Goal: Transaction & Acquisition: Purchase product/service

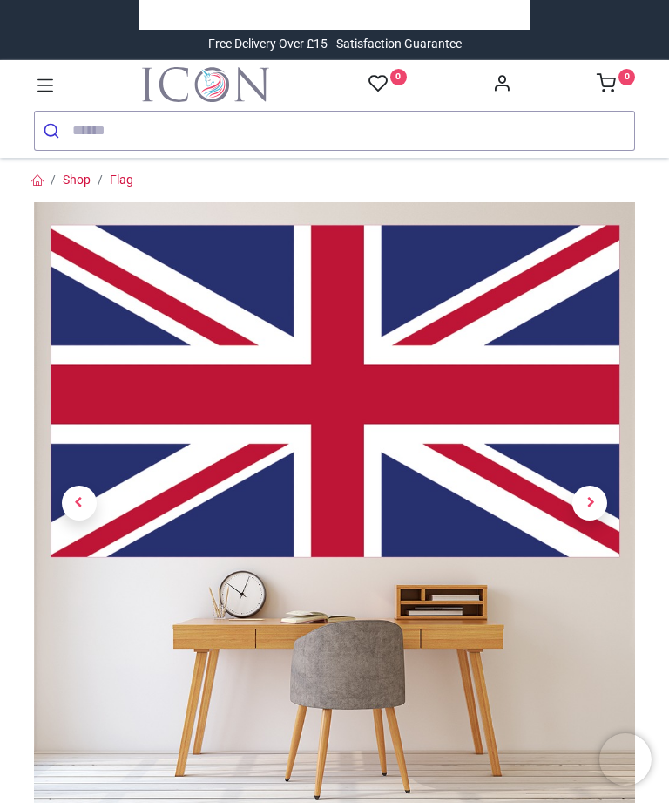
click at [580, 501] on span "Next" at bounding box center [590, 502] width 35 height 35
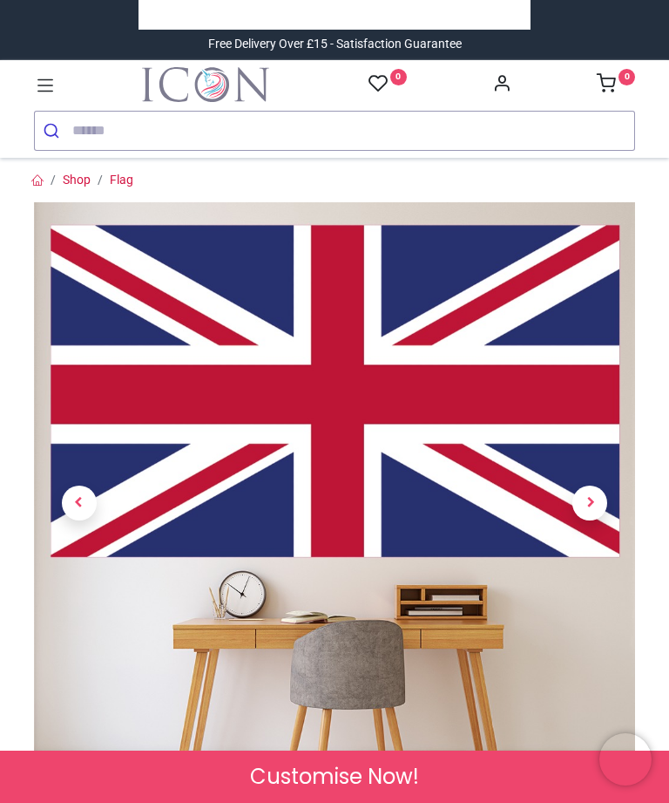
click at [587, 493] on span "Next" at bounding box center [590, 502] width 35 height 35
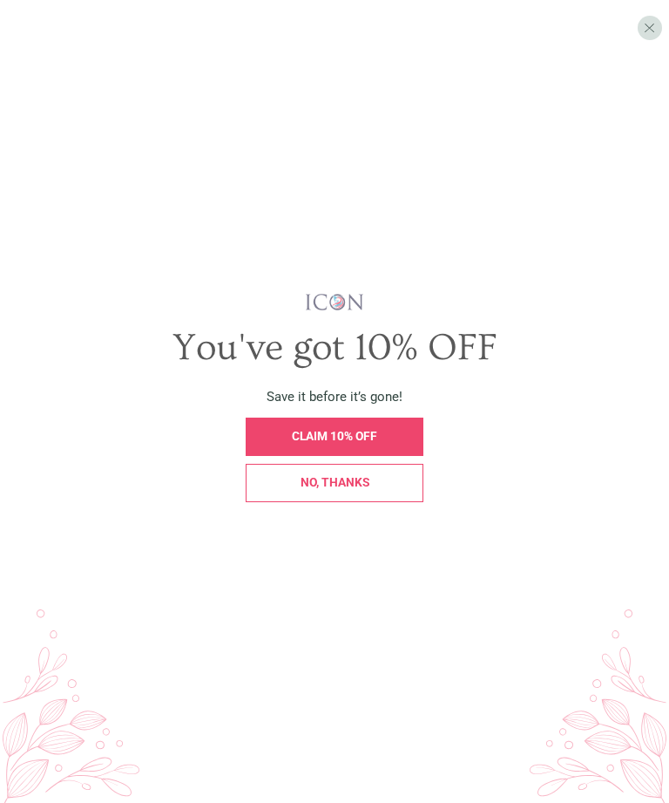
click at [649, 24] on span "X" at bounding box center [649, 27] width 11 height 17
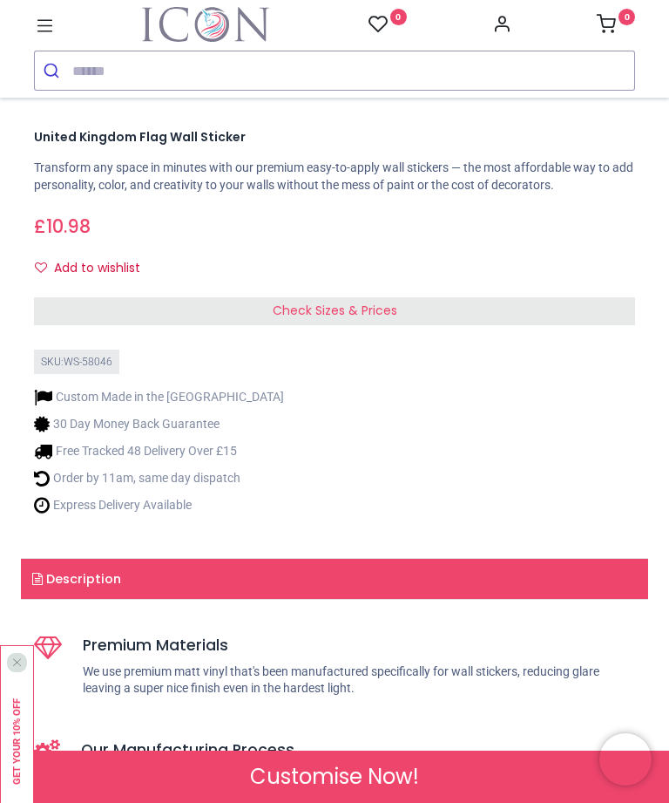
scroll to position [669, 0]
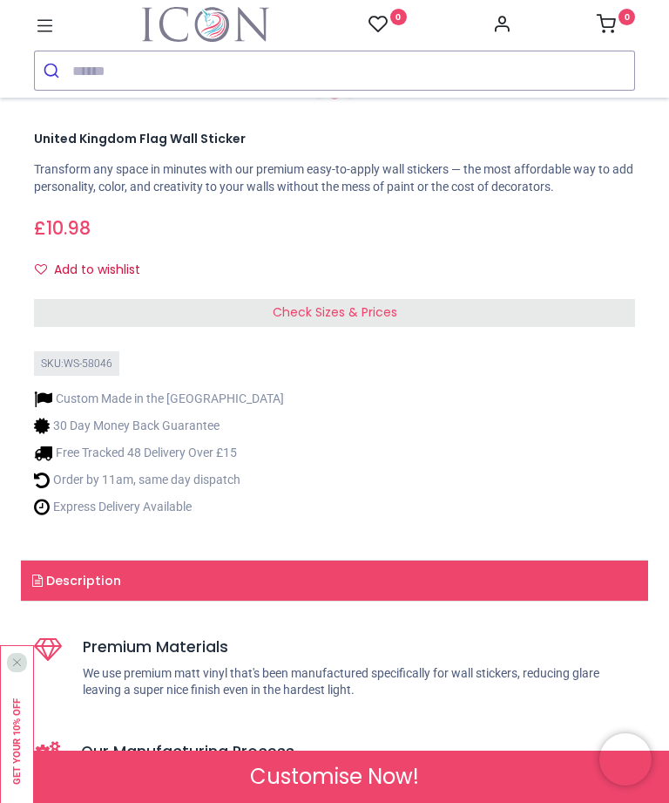
click at [217, 306] on div "Check Sizes & Prices" at bounding box center [334, 313] width 601 height 28
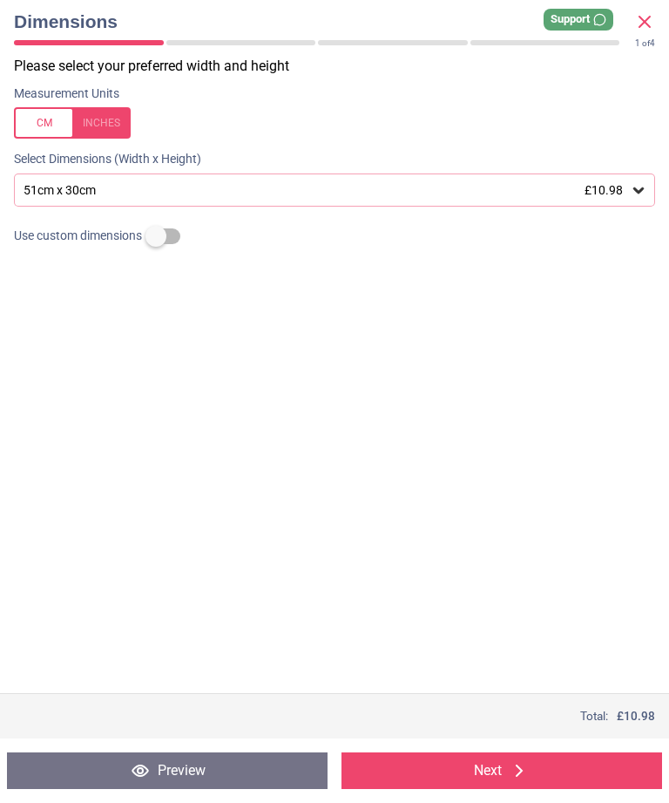
click at [444, 772] on button "Next" at bounding box center [502, 770] width 321 height 37
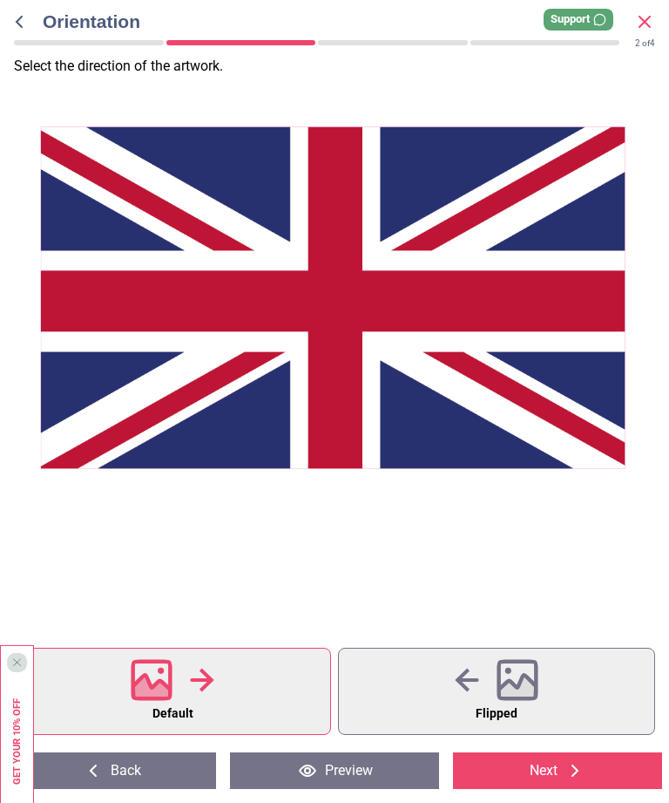
click at [438, 691] on button "Flipped" at bounding box center [496, 691] width 317 height 87
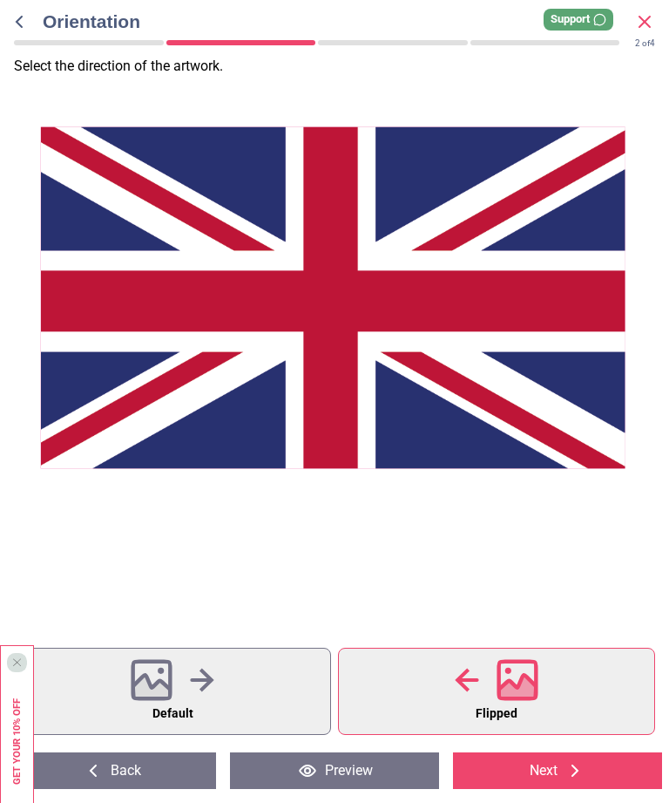
click at [207, 686] on icon at bounding box center [202, 680] width 24 height 24
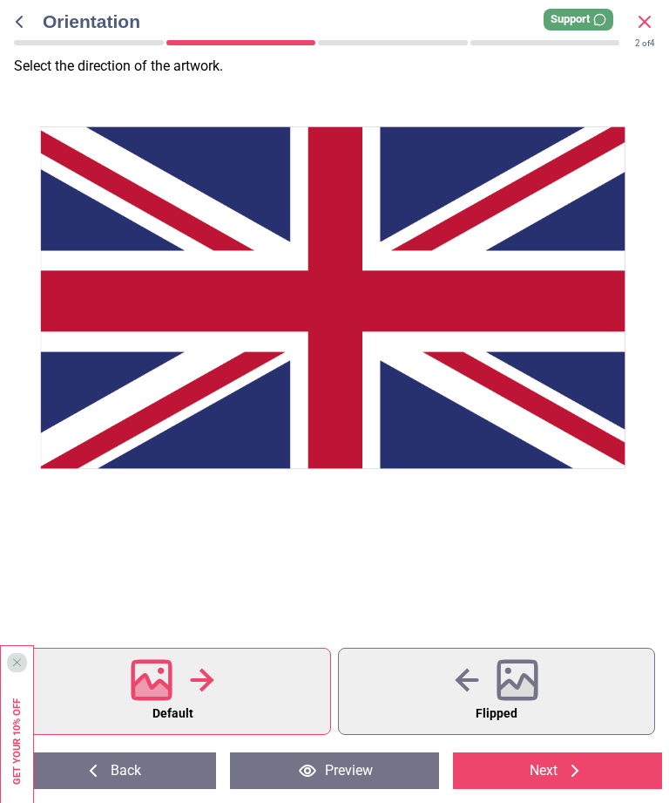
click at [507, 778] on button "Next" at bounding box center [557, 770] width 209 height 37
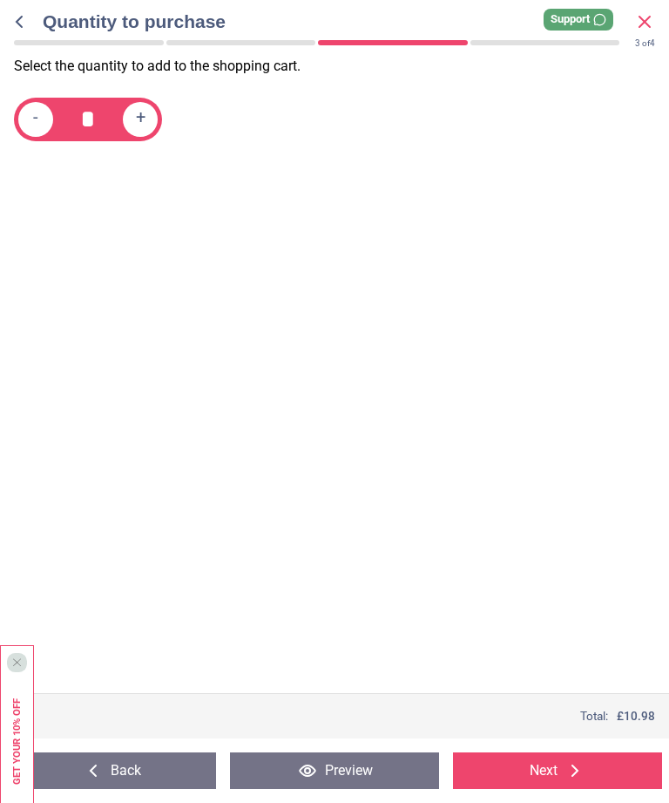
click at [522, 777] on button "Next" at bounding box center [557, 770] width 209 height 37
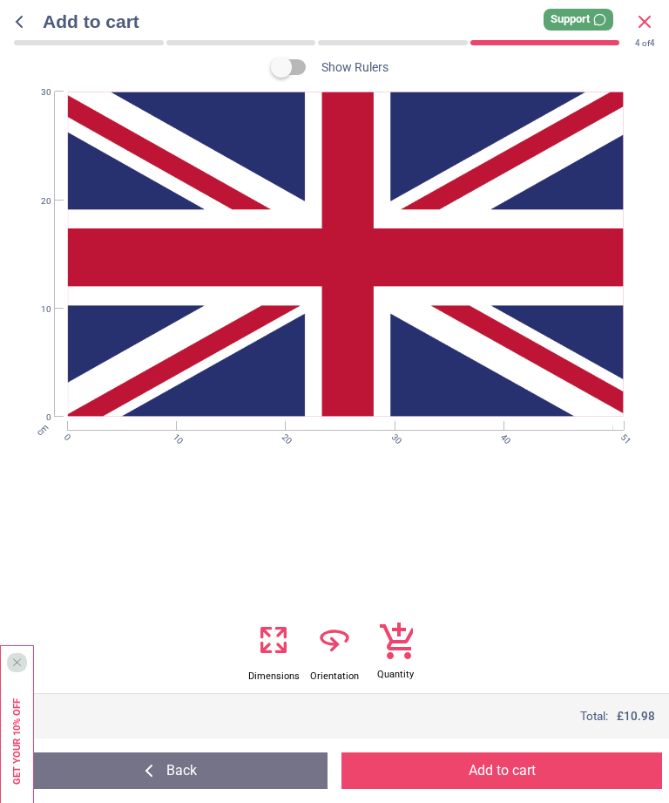
click at [192, 776] on button "Back" at bounding box center [167, 770] width 321 height 37
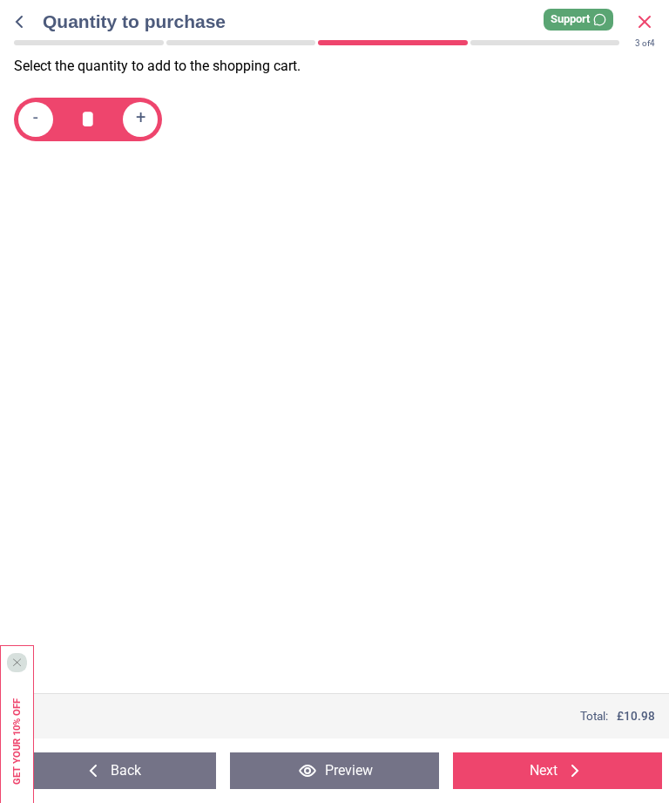
click at [187, 781] on button "Back" at bounding box center [111, 770] width 209 height 37
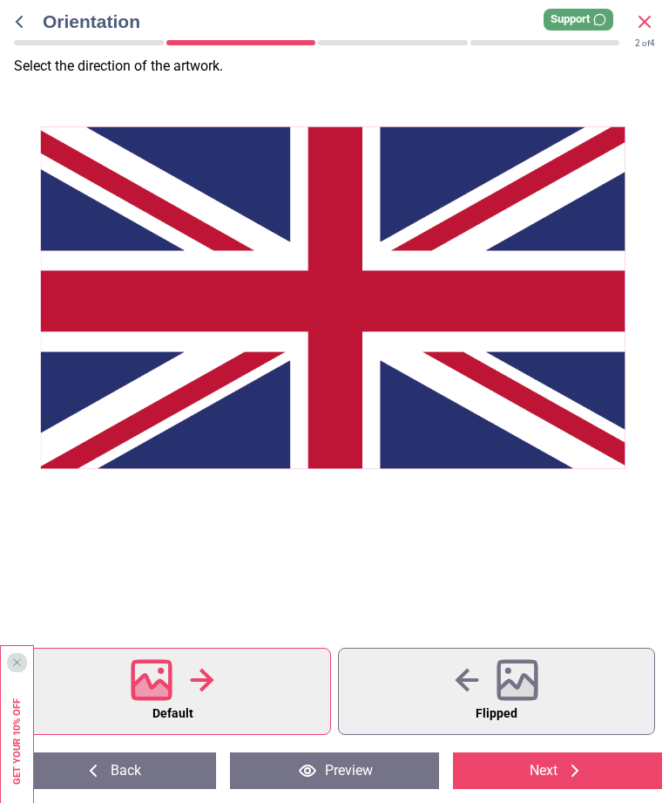
click at [113, 770] on button "Back" at bounding box center [111, 770] width 209 height 37
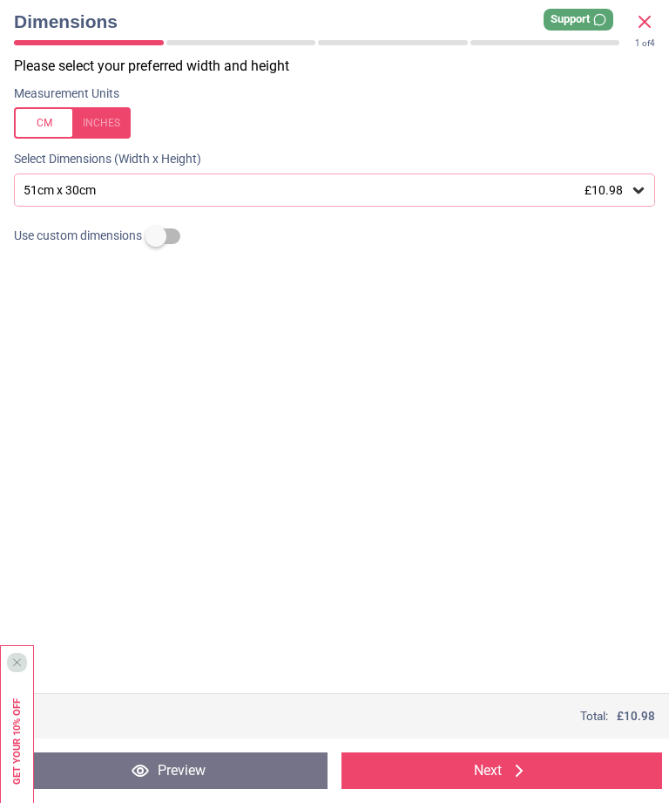
click at [112, 771] on button "Preview" at bounding box center [167, 770] width 321 height 37
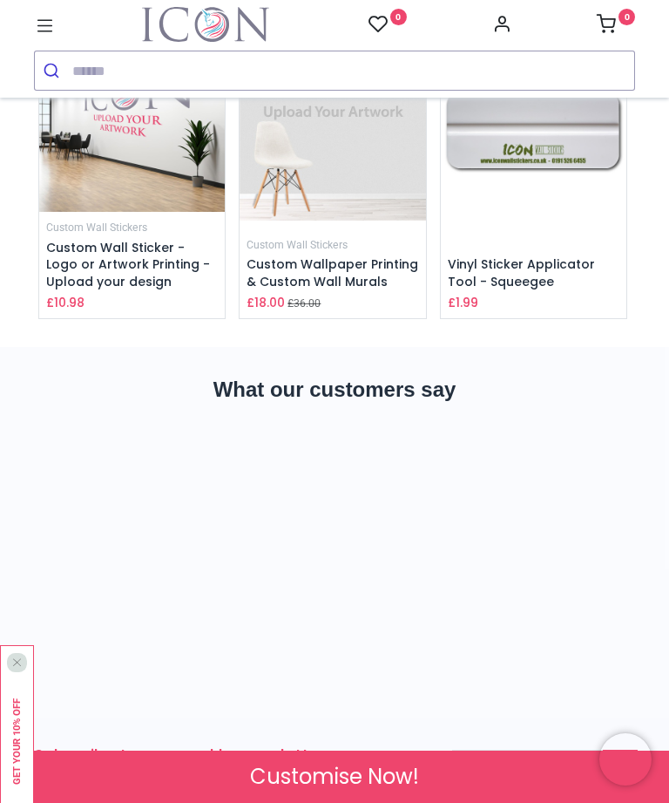
scroll to position [2645, 0]
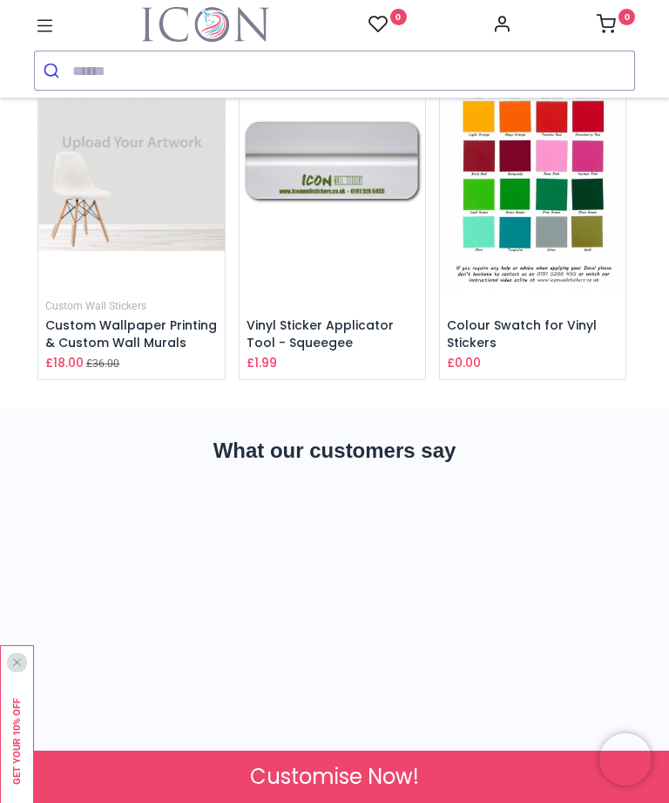
click at [99, 74] on input "search" at bounding box center [353, 70] width 562 height 38
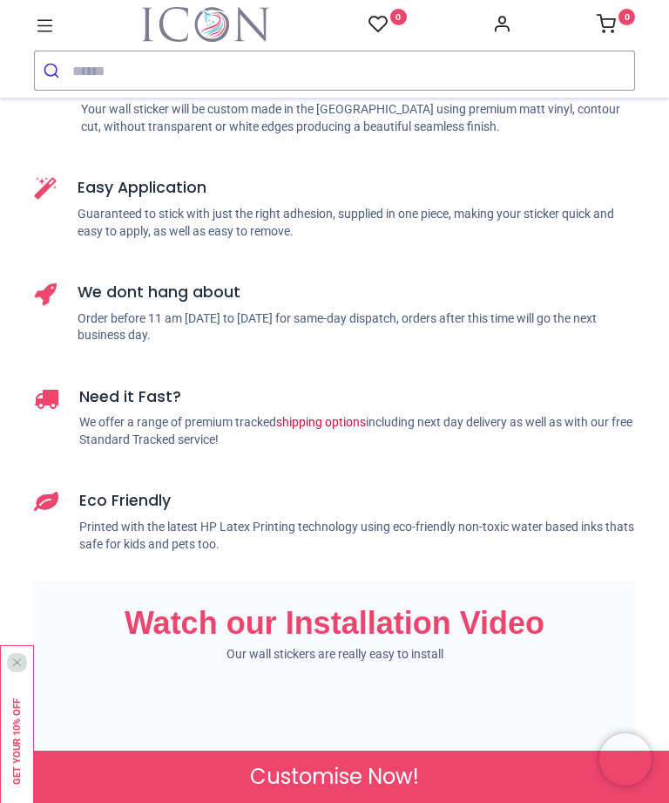
scroll to position [1335, 0]
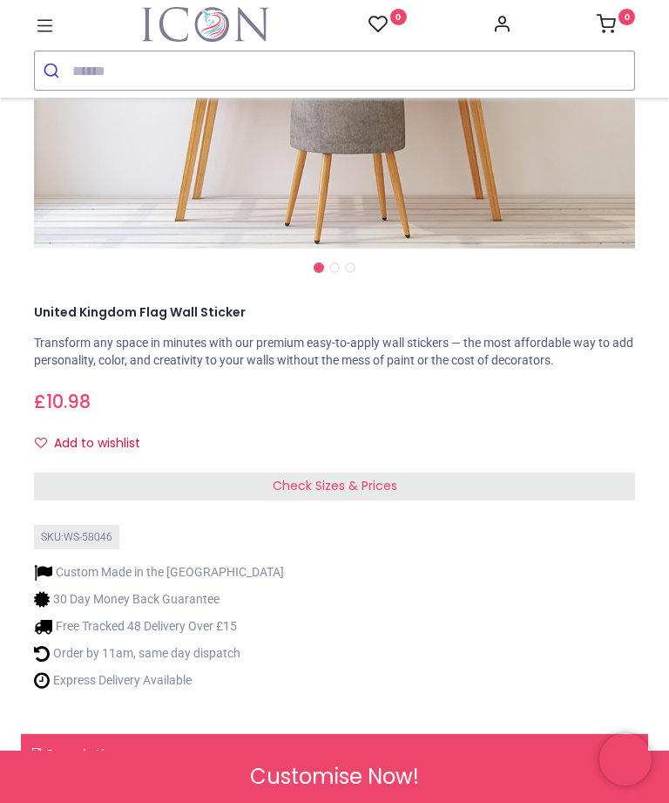
scroll to position [495, 0]
click at [262, 481] on div "Check Sizes & Prices" at bounding box center [334, 487] width 601 height 28
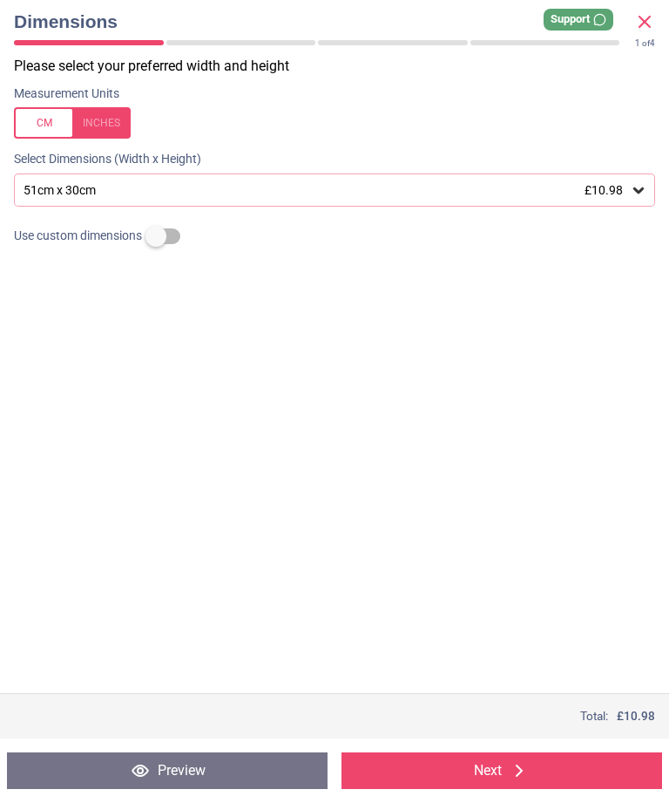
click at [338, 190] on div "51cm x 30cm £10.98" at bounding box center [326, 190] width 608 height 15
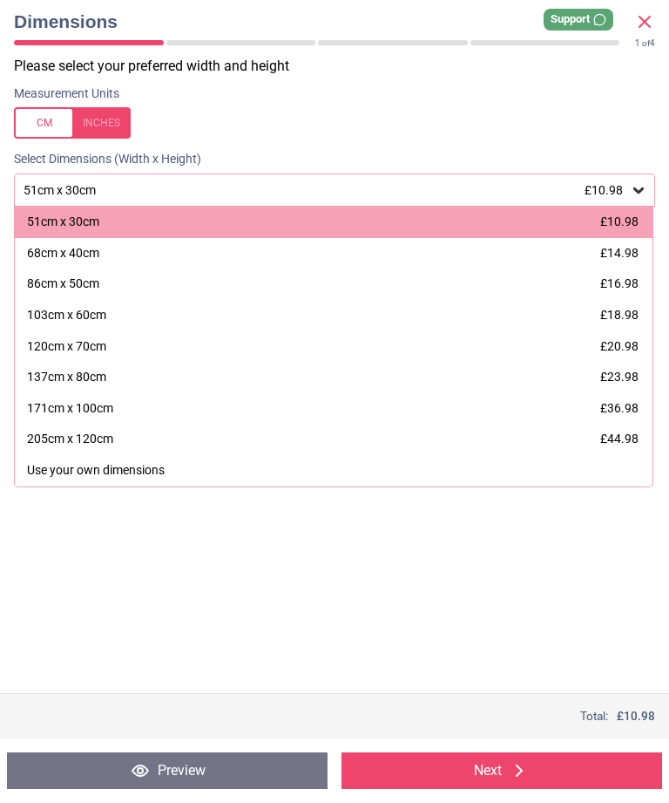
click at [27, 280] on div "86cm x 50cm" at bounding box center [63, 283] width 72 height 17
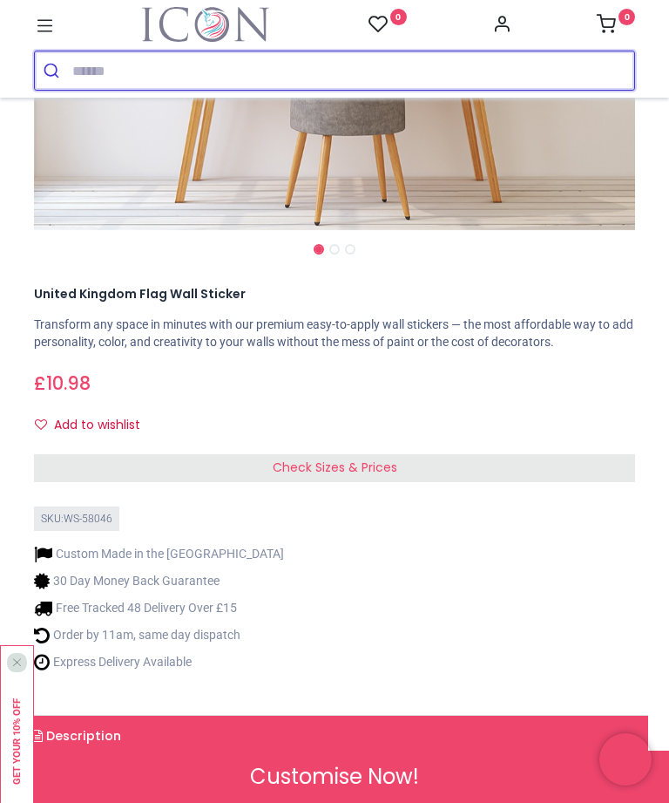
scroll to position [520, 0]
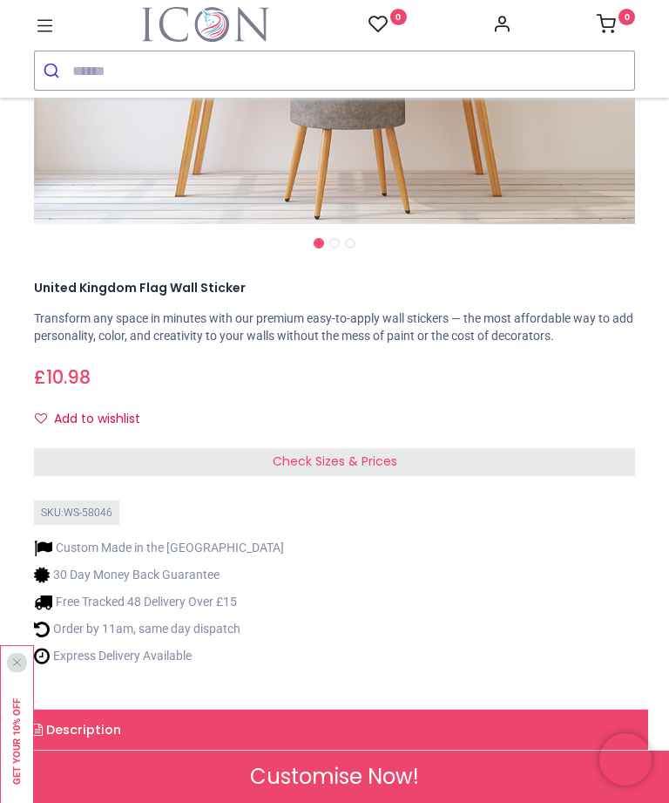
click at [581, 452] on div "Check Sizes & Prices" at bounding box center [334, 462] width 601 height 28
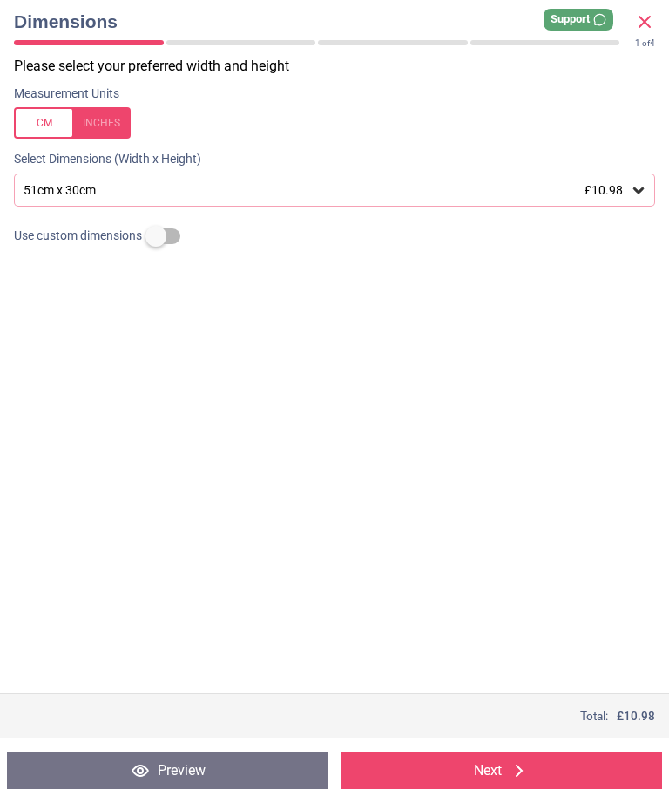
click at [356, 183] on div "51cm x 30cm £10.98" at bounding box center [326, 190] width 608 height 15
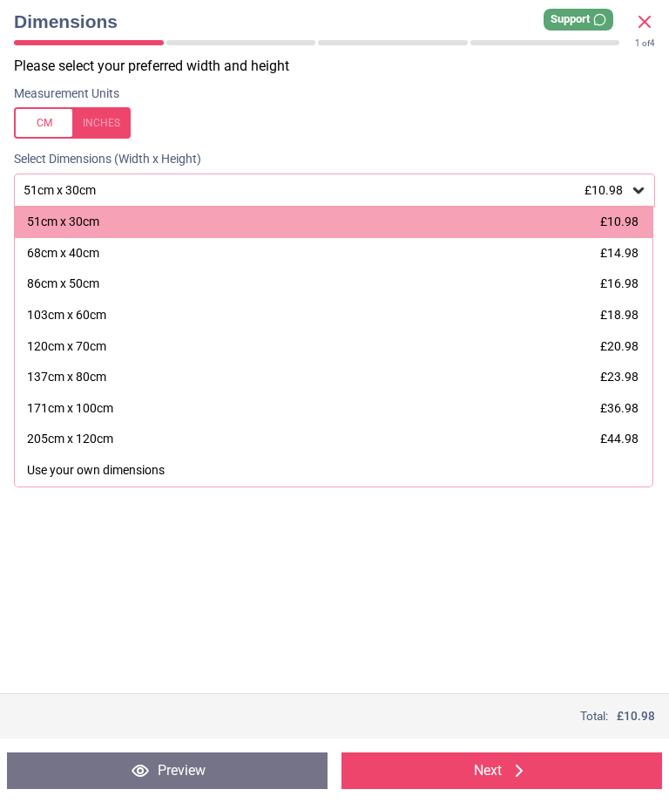
click at [50, 283] on div "86cm x 50cm" at bounding box center [63, 283] width 72 height 17
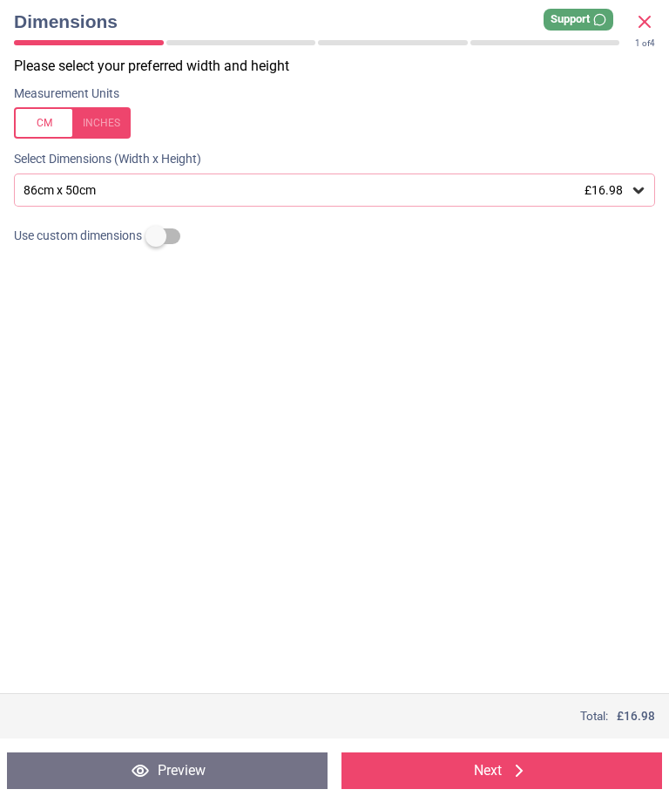
click at [571, 770] on button "Next" at bounding box center [502, 770] width 321 height 37
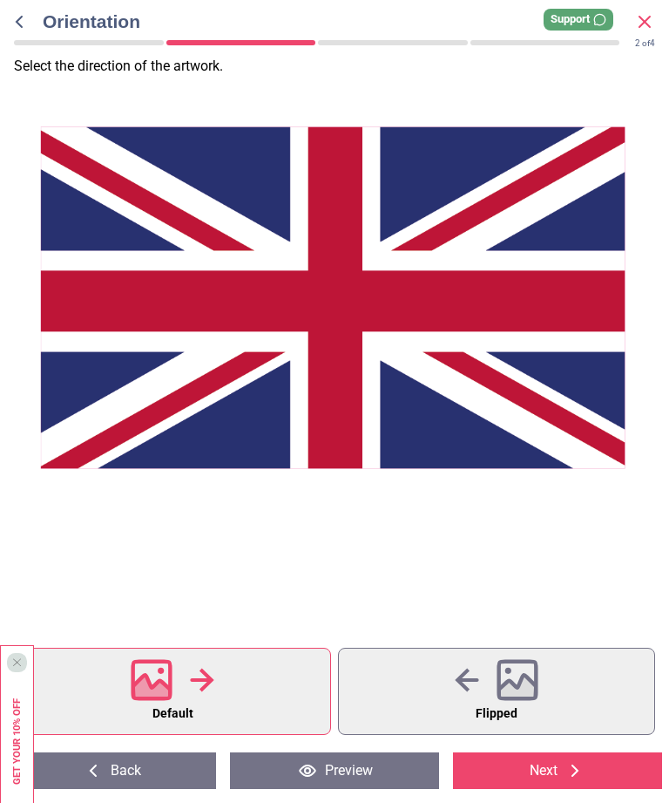
click at [366, 785] on button "Preview" at bounding box center [334, 770] width 209 height 37
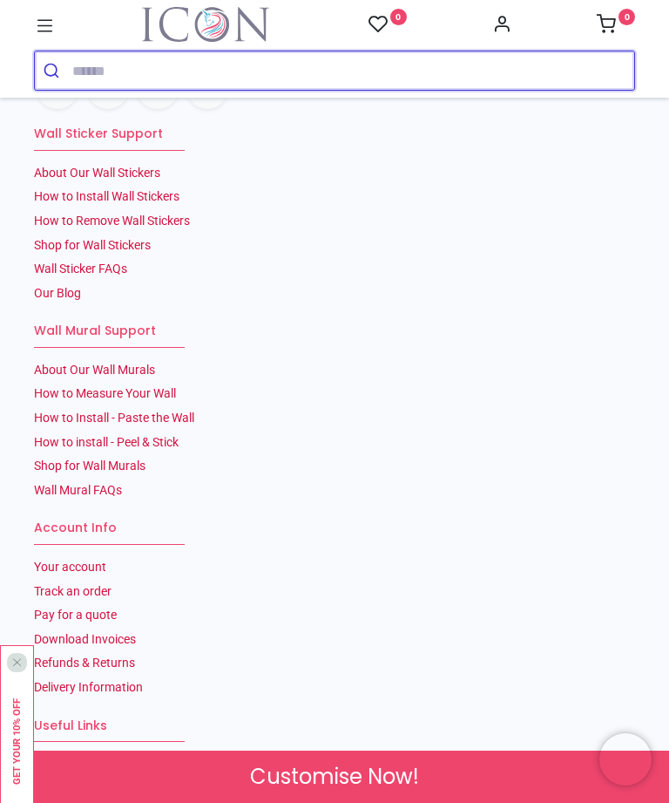
scroll to position [3392, 0]
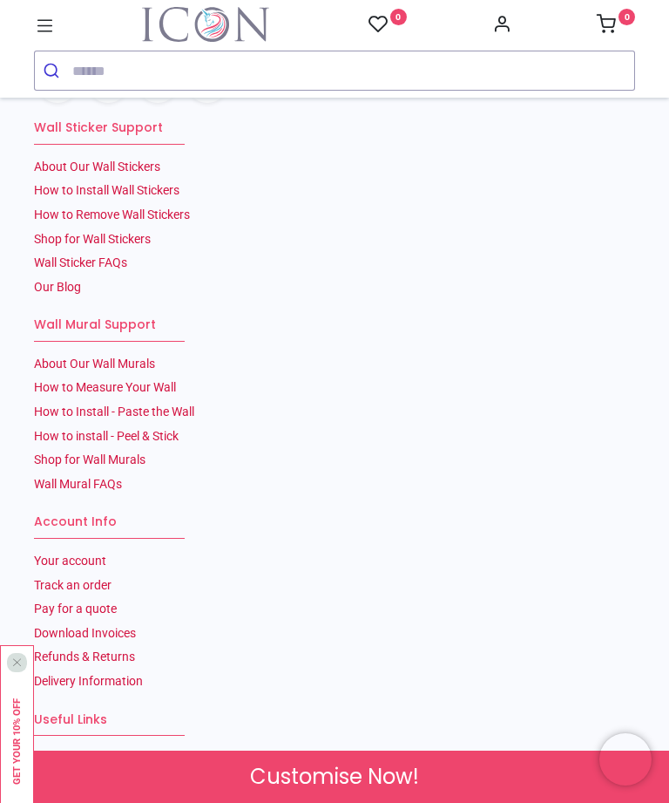
click at [69, 173] on link "About Our Wall Stickers" at bounding box center [97, 166] width 126 height 14
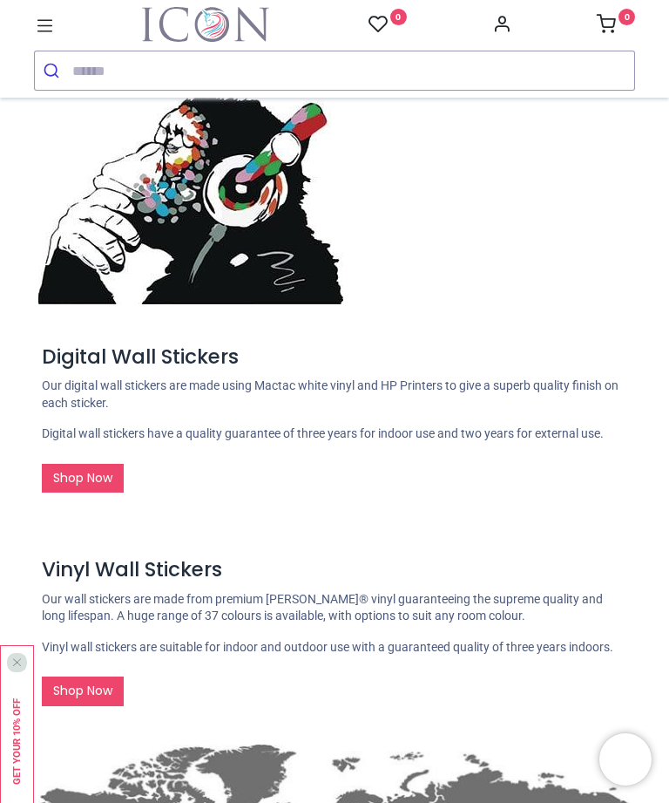
scroll to position [753, 0]
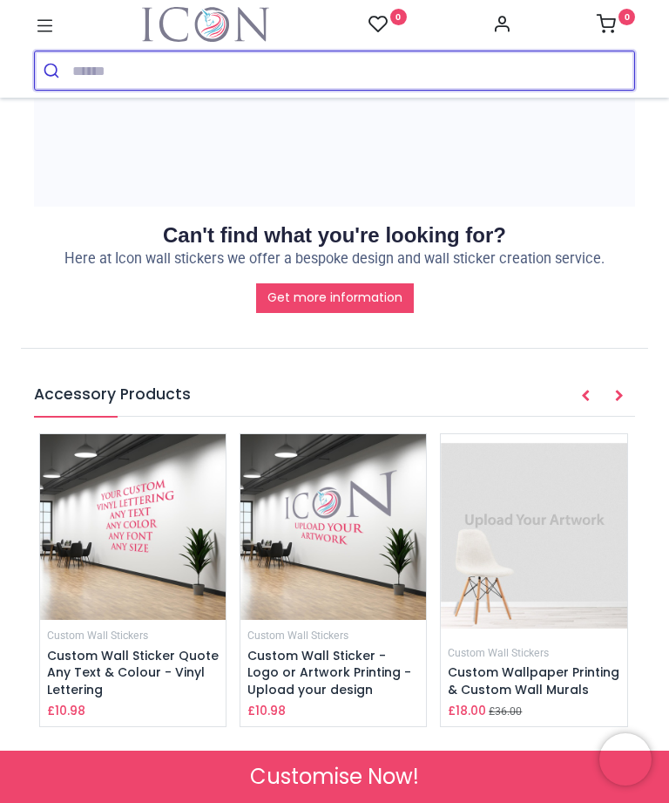
scroll to position [2354, 0]
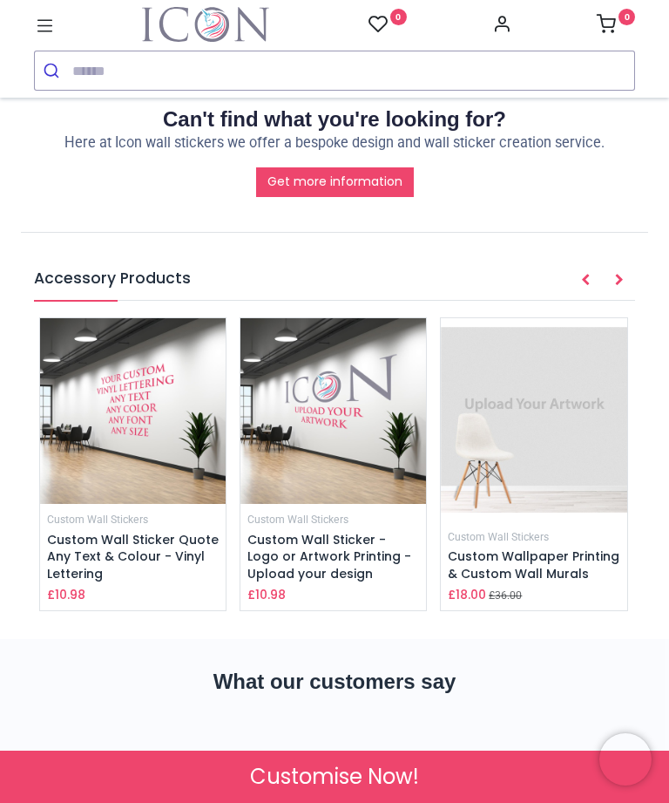
click at [412, 787] on span "Customise Now!" at bounding box center [334, 777] width 169 height 30
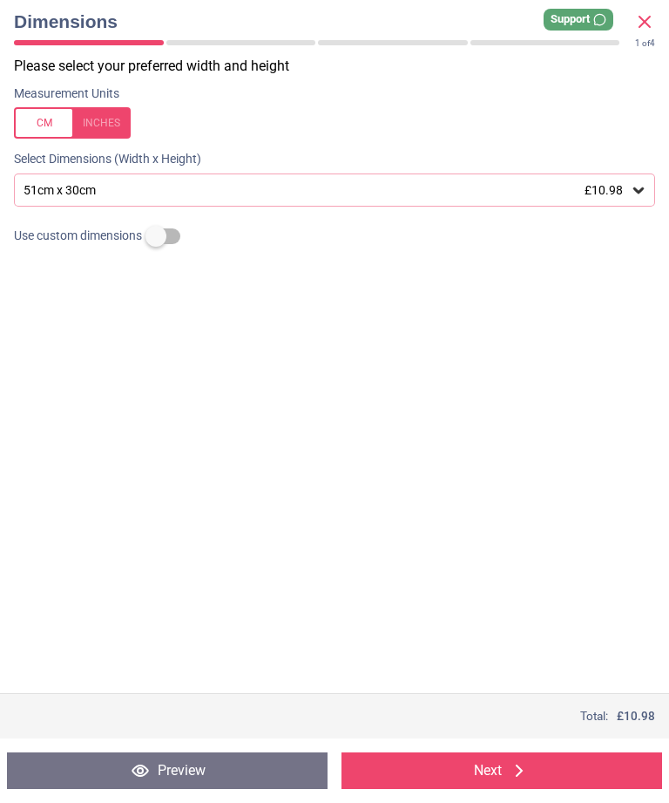
click at [630, 186] on icon at bounding box center [638, 189] width 17 height 17
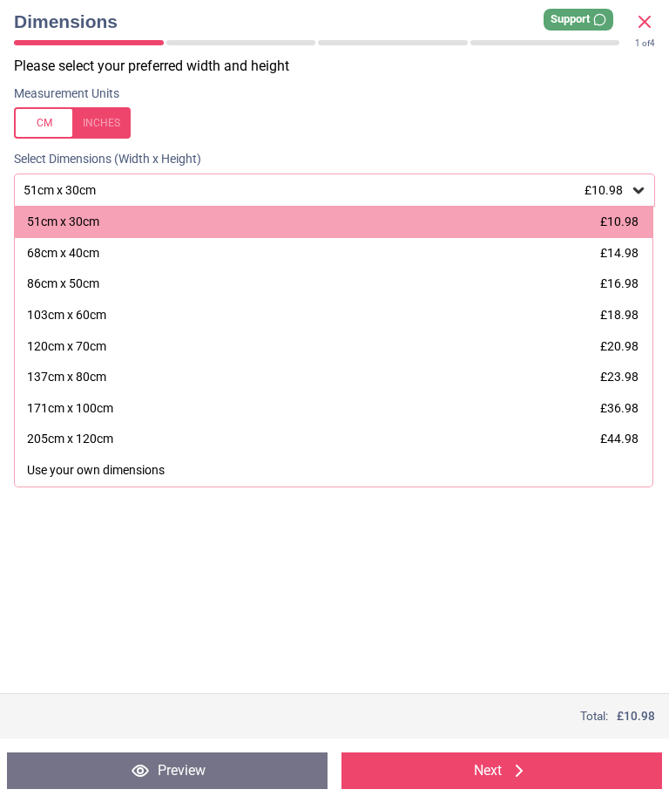
click at [122, 284] on div "86cm x 50cm £16.98" at bounding box center [334, 283] width 638 height 31
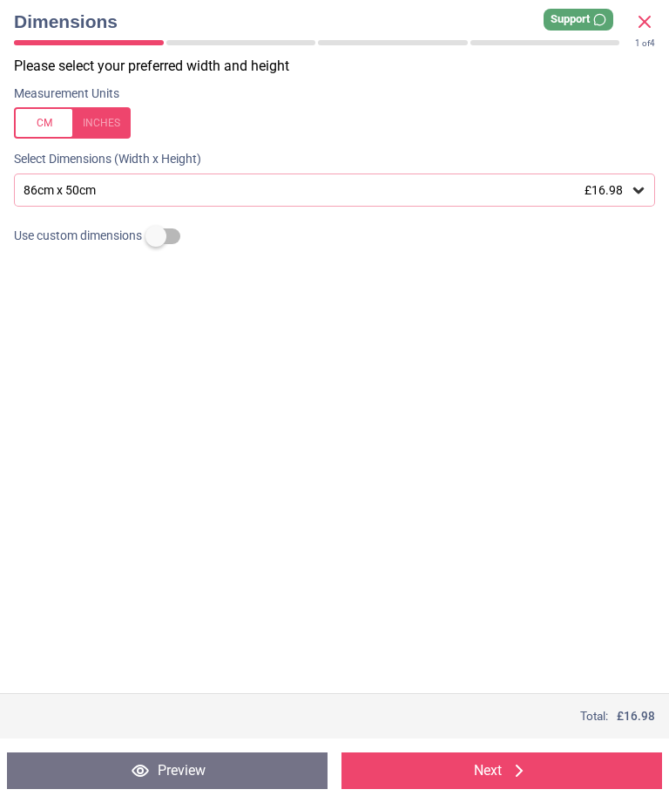
click at [531, 786] on button "Next" at bounding box center [502, 770] width 321 height 37
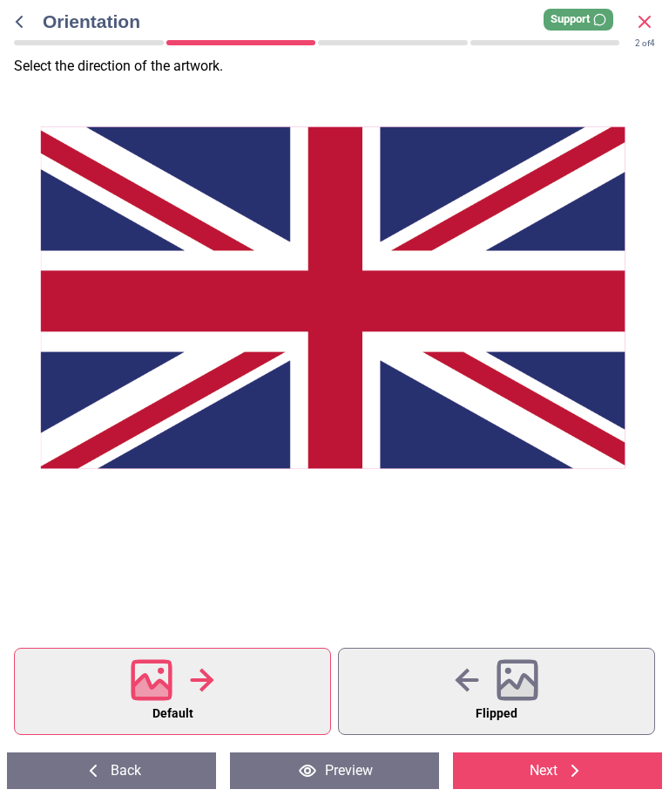
click at [607, 766] on button "Next" at bounding box center [557, 770] width 209 height 37
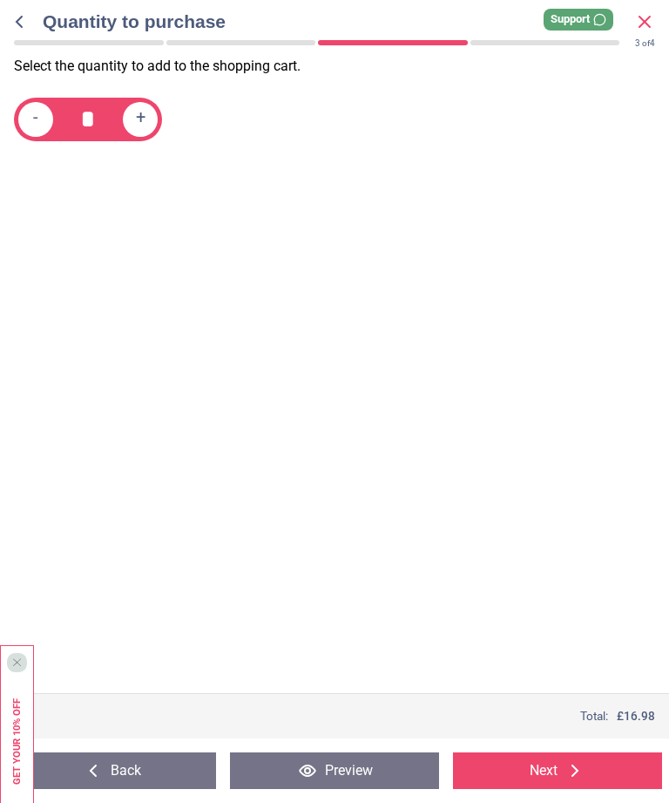
click at [584, 767] on icon at bounding box center [575, 770] width 21 height 21
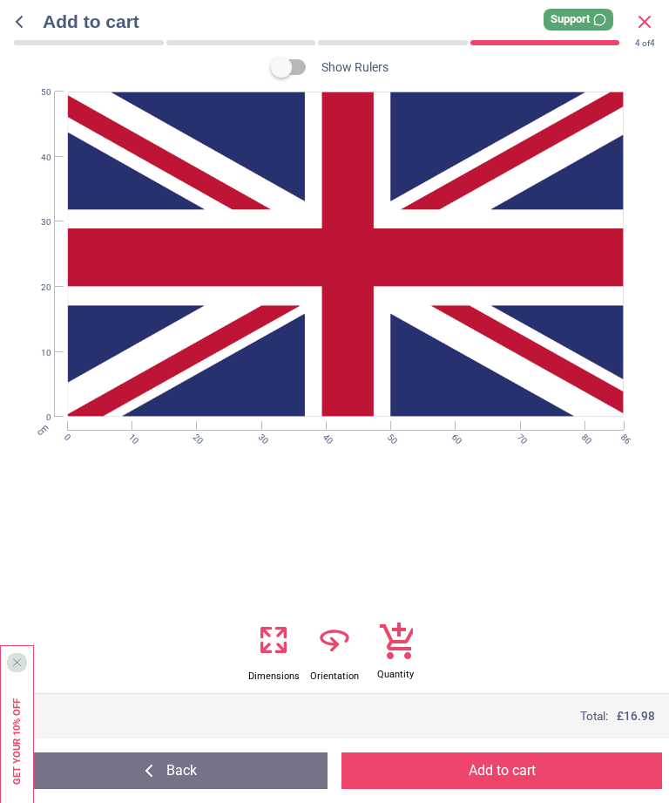
click at [537, 762] on button "Add to cart" at bounding box center [502, 770] width 321 height 37
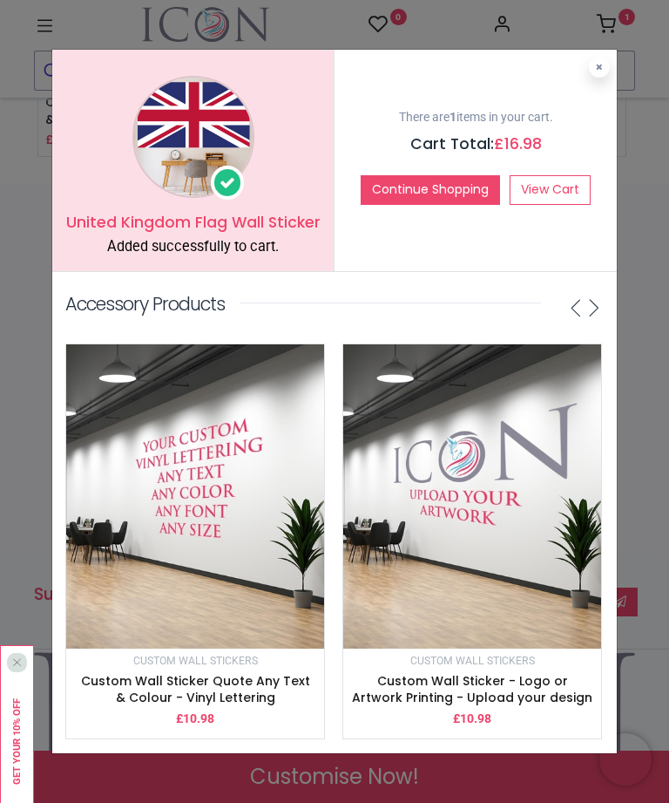
click at [563, 204] on link "View Cart" at bounding box center [550, 190] width 81 height 30
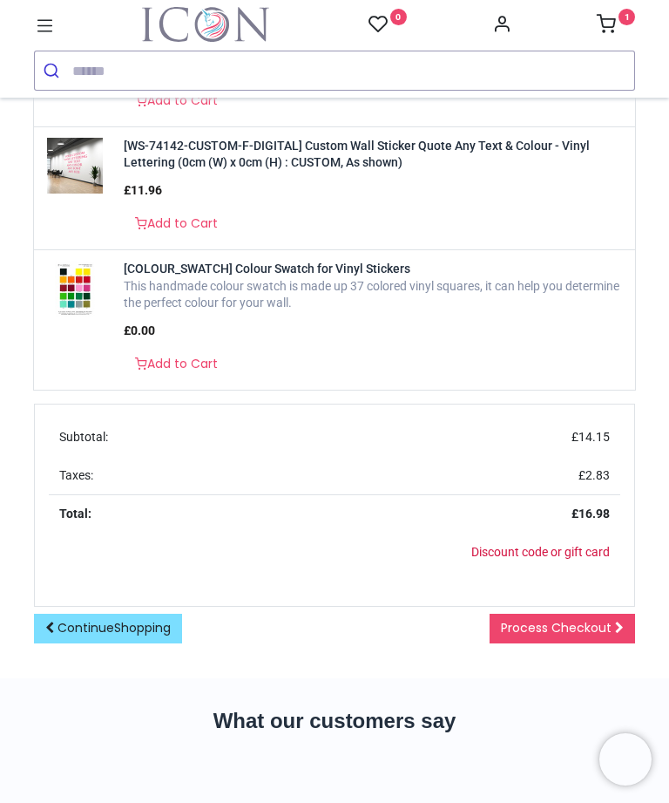
scroll to position [742, 0]
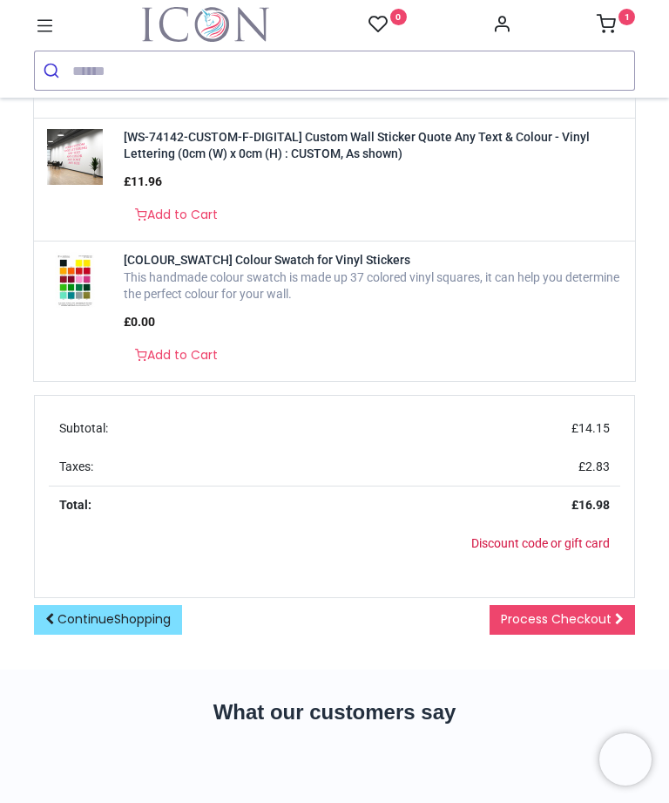
click at [600, 614] on link "Process Checkout" at bounding box center [563, 620] width 146 height 30
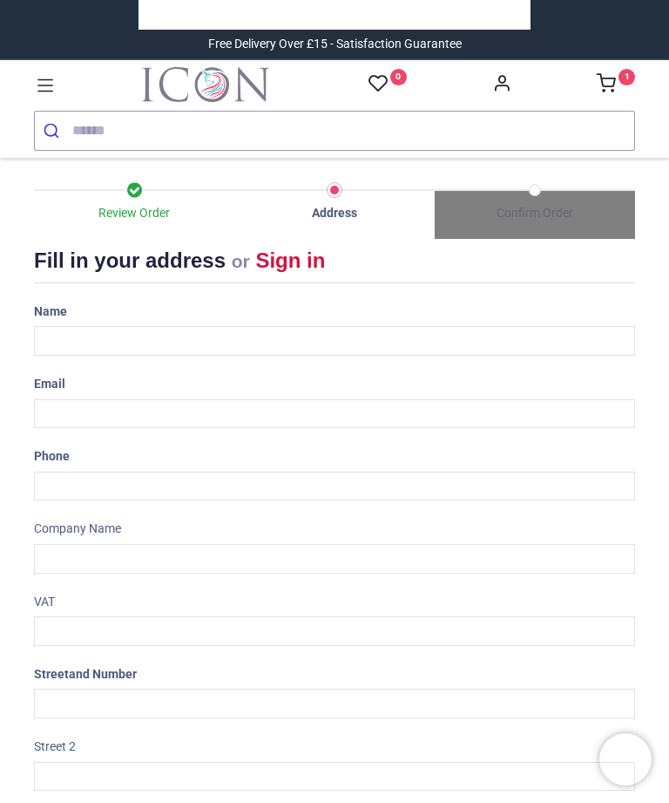
select select "***"
click at [276, 297] on div "Name" at bounding box center [335, 326] width 628 height 58
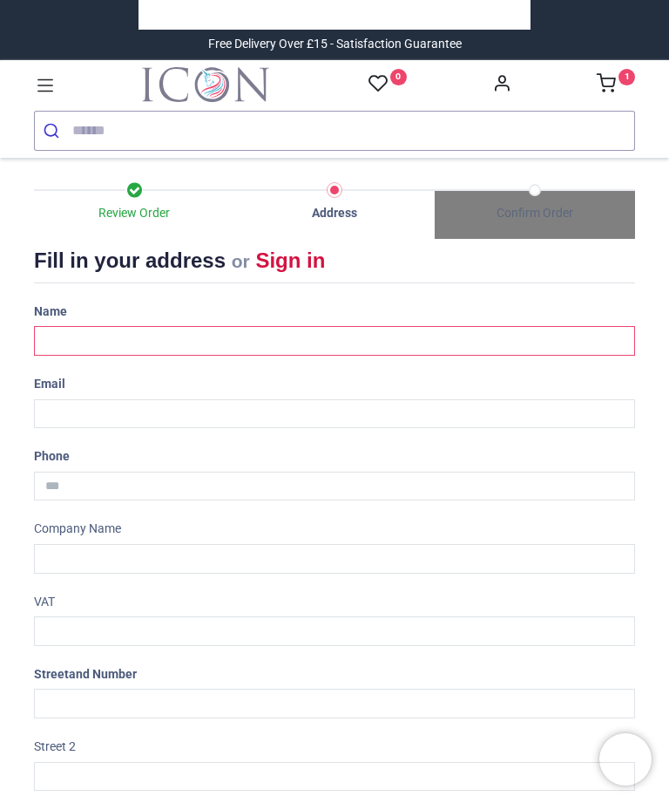
click at [288, 329] on input "text" at bounding box center [334, 341] width 601 height 30
type input "**********"
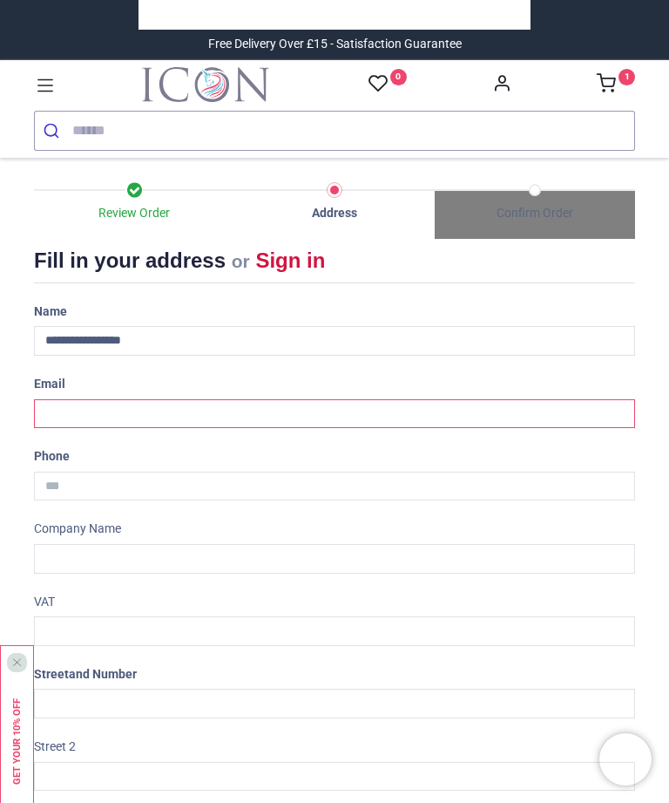
click at [222, 404] on input "email" at bounding box center [334, 414] width 601 height 30
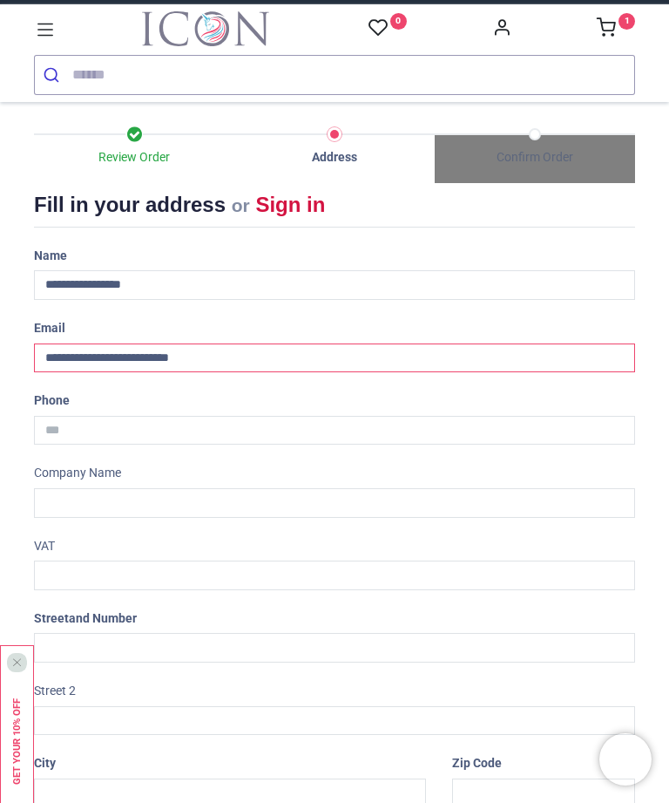
scroll to position [56, 0]
type input "**********"
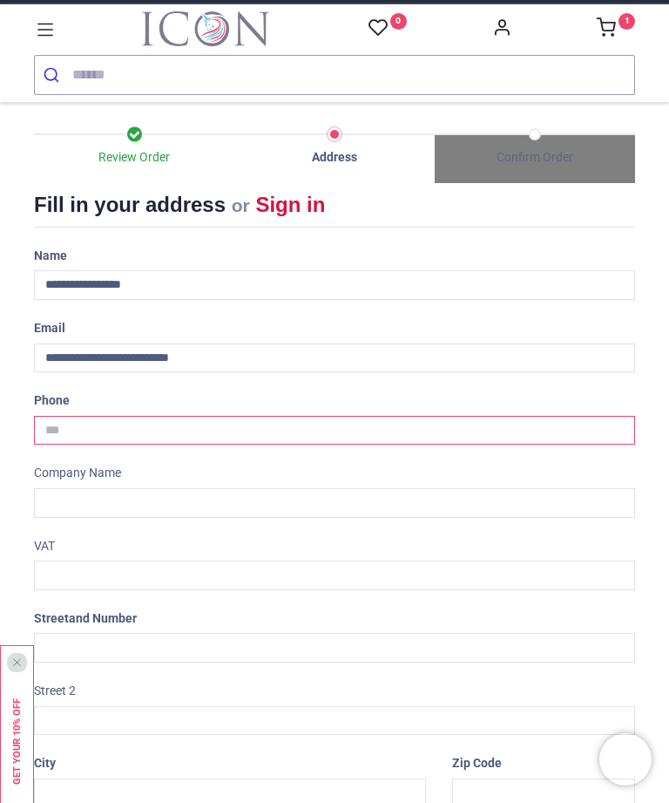
click at [332, 421] on input "tel" at bounding box center [334, 431] width 601 height 30
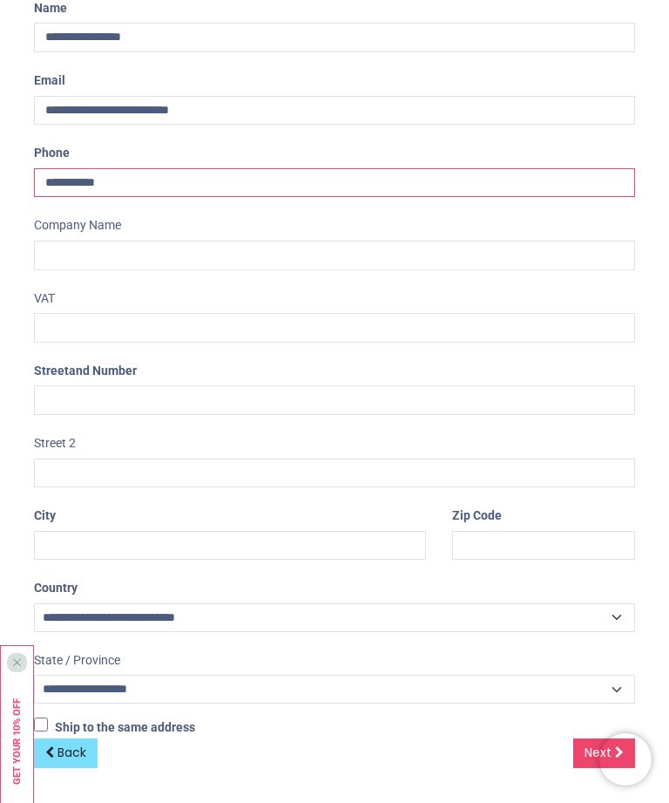
scroll to position [302, 0]
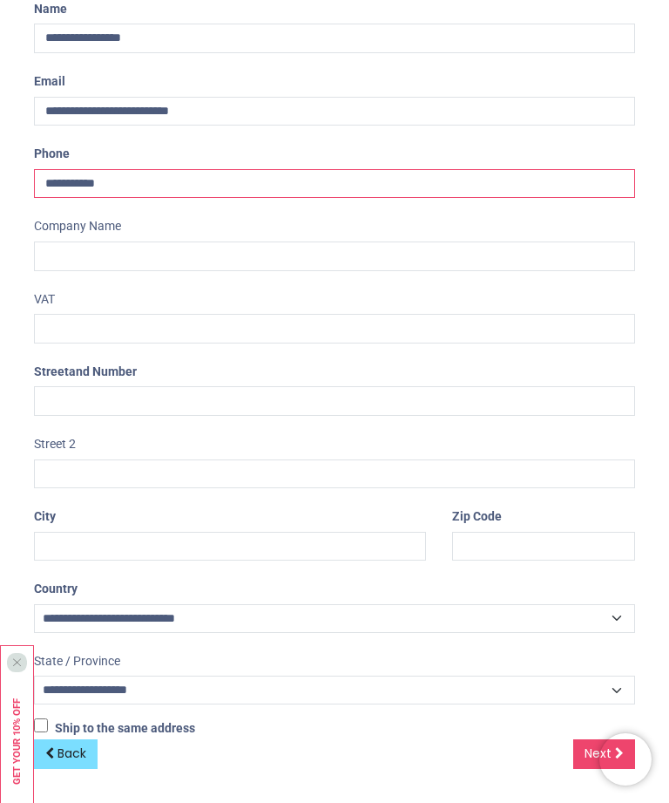
type input "**********"
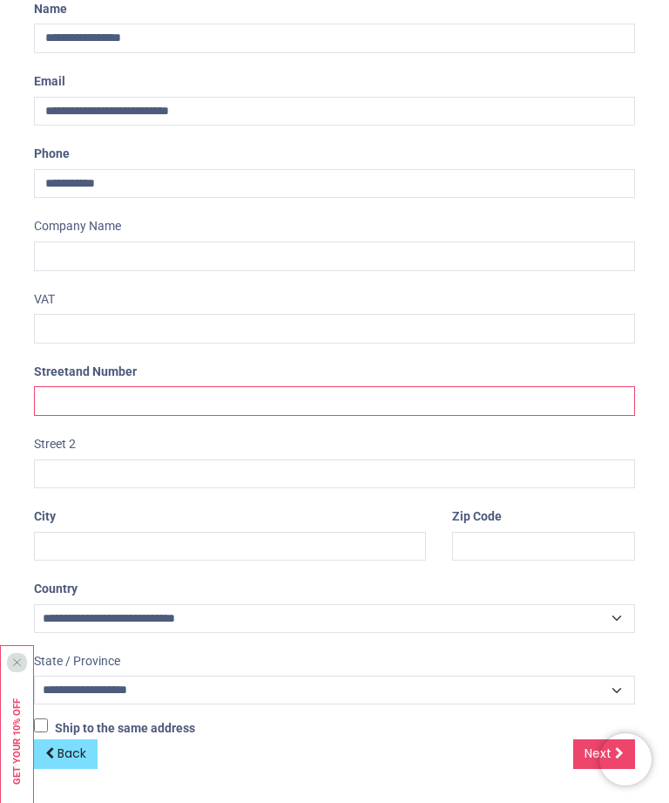
click at [316, 408] on input "text" at bounding box center [334, 401] width 601 height 30
click at [315, 403] on input "text" at bounding box center [334, 401] width 601 height 30
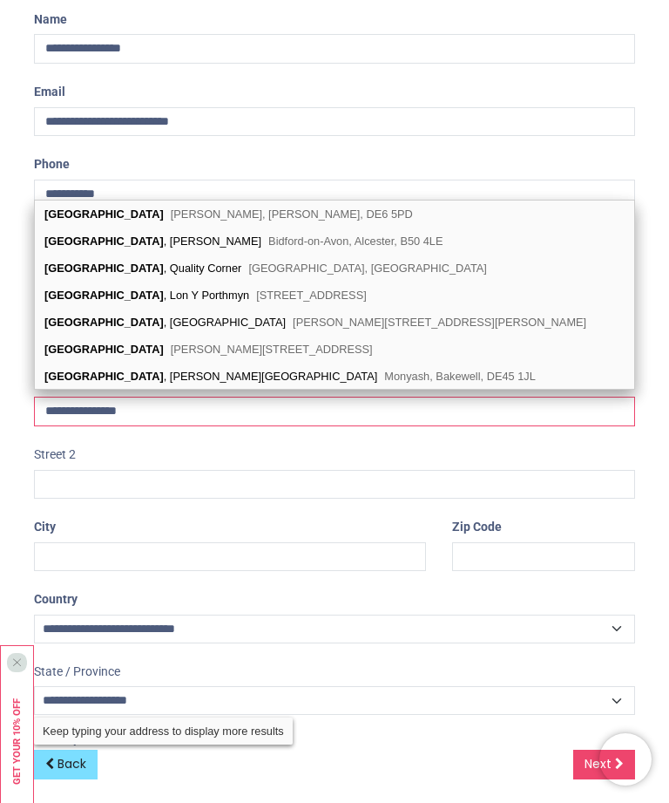
type input "**********"
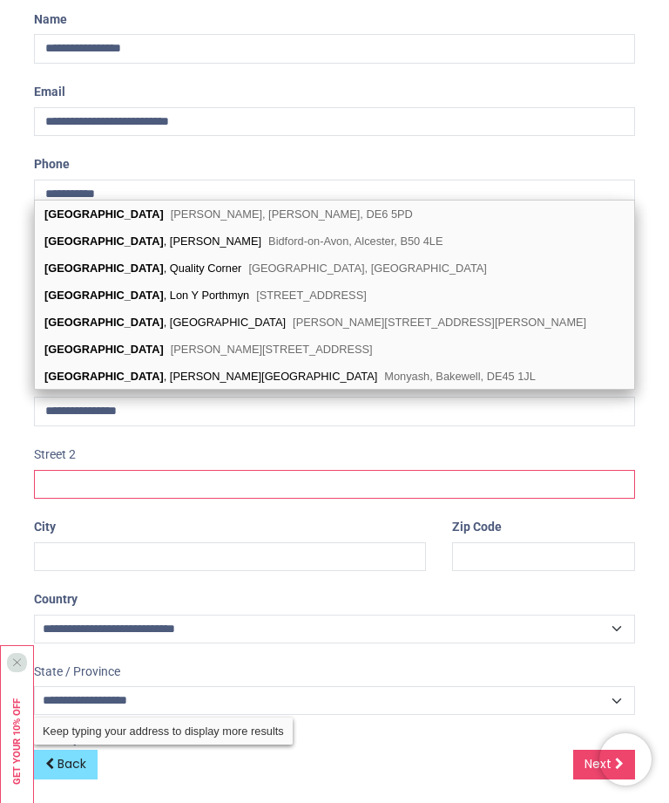
click at [197, 470] on input "text" at bounding box center [334, 485] width 601 height 30
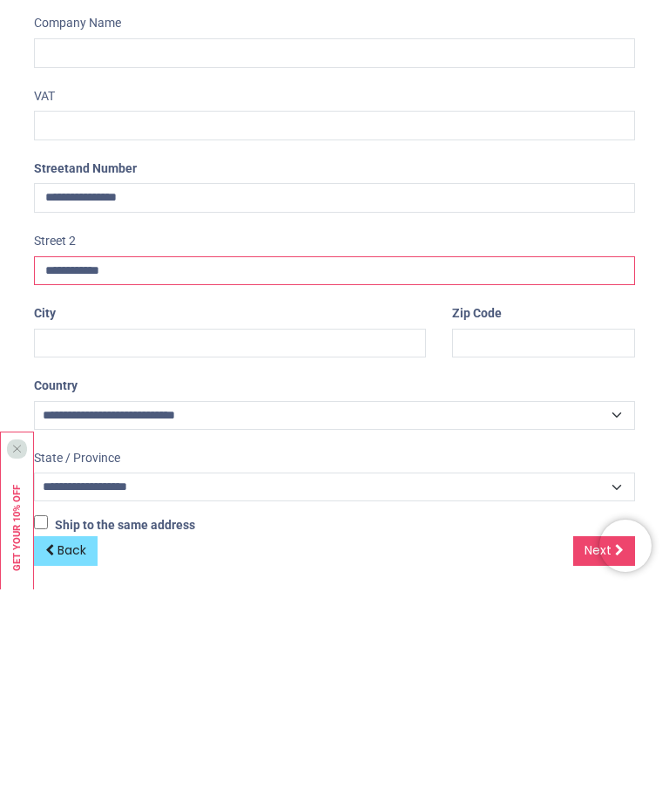
type input "**********"
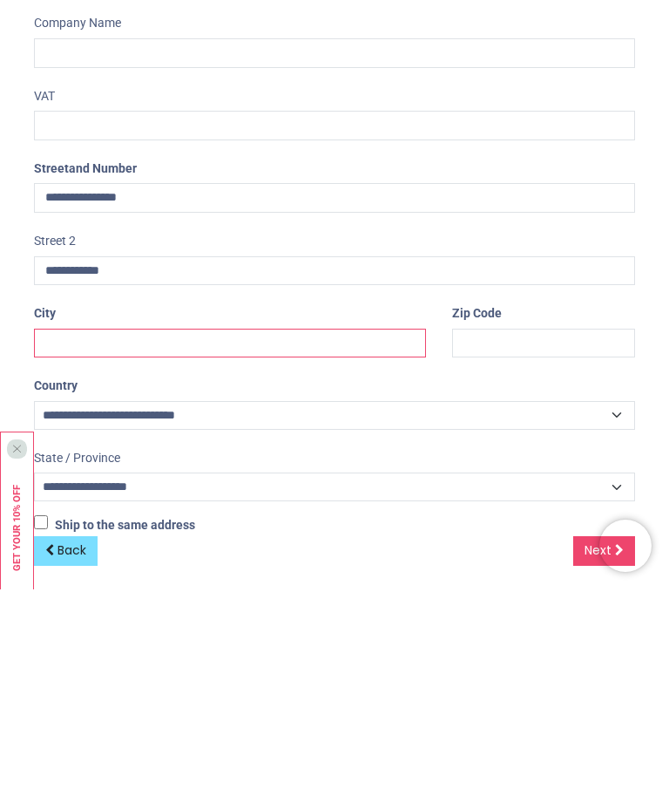
click at [270, 542] on input "text" at bounding box center [230, 557] width 392 height 30
type input "********"
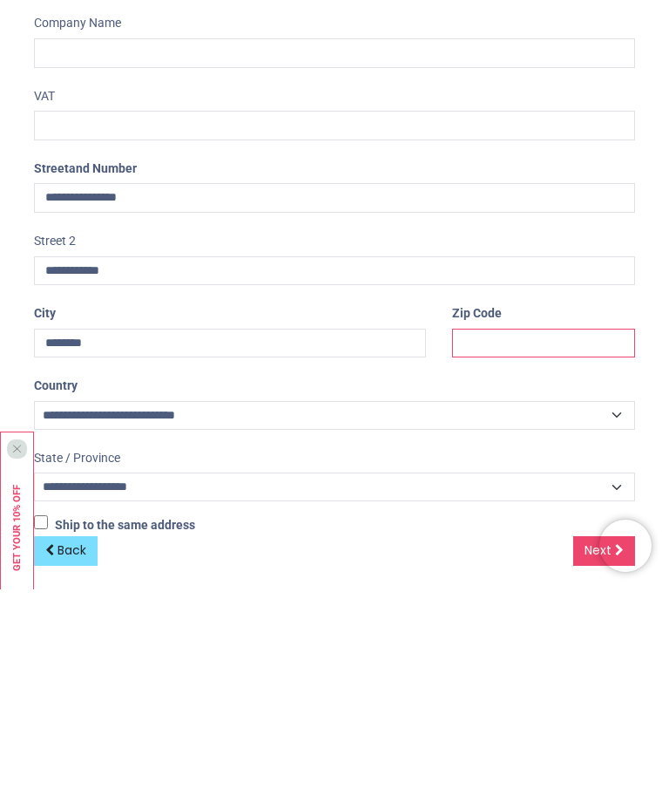
click at [528, 542] on input "text" at bounding box center [543, 557] width 183 height 30
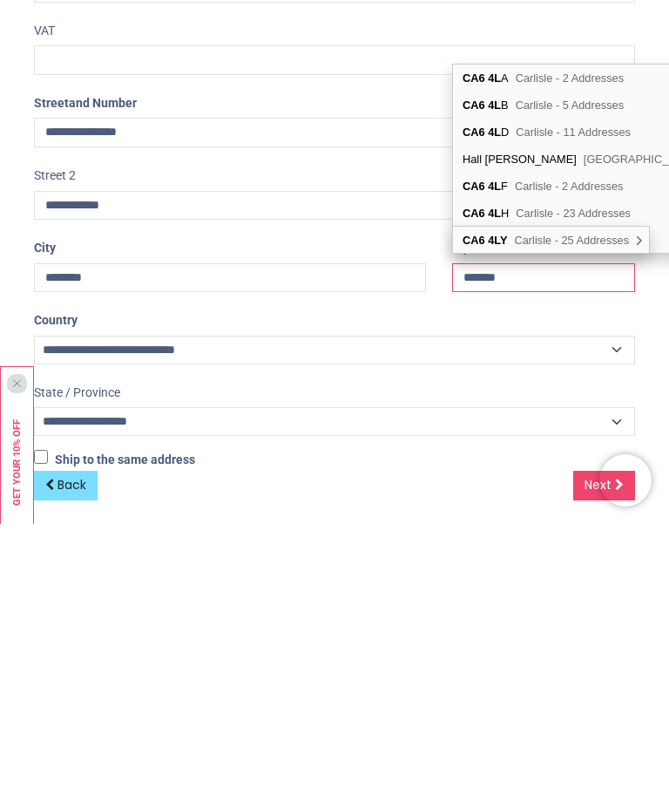
type input "*******"
click at [580, 750] on link "Next" at bounding box center [604, 765] width 62 height 30
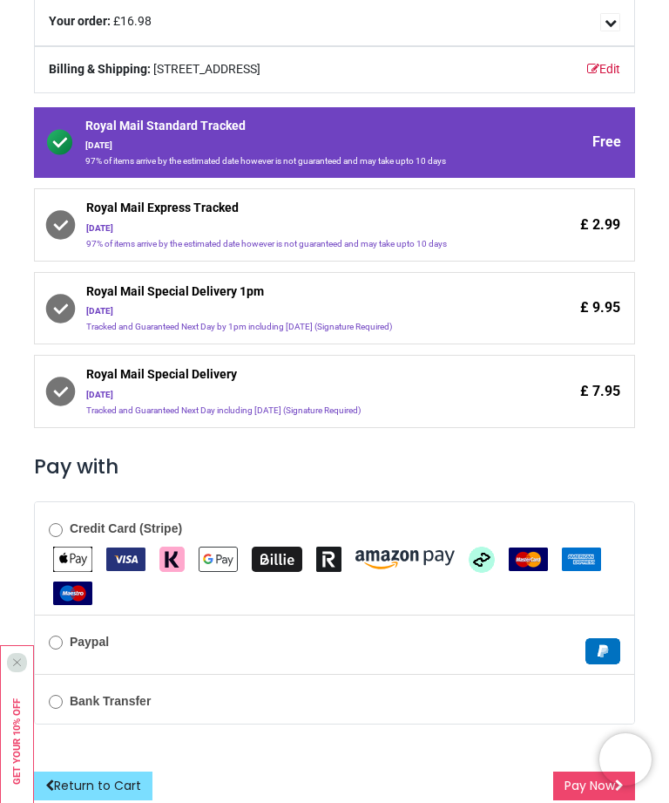
scroll to position [240, 0]
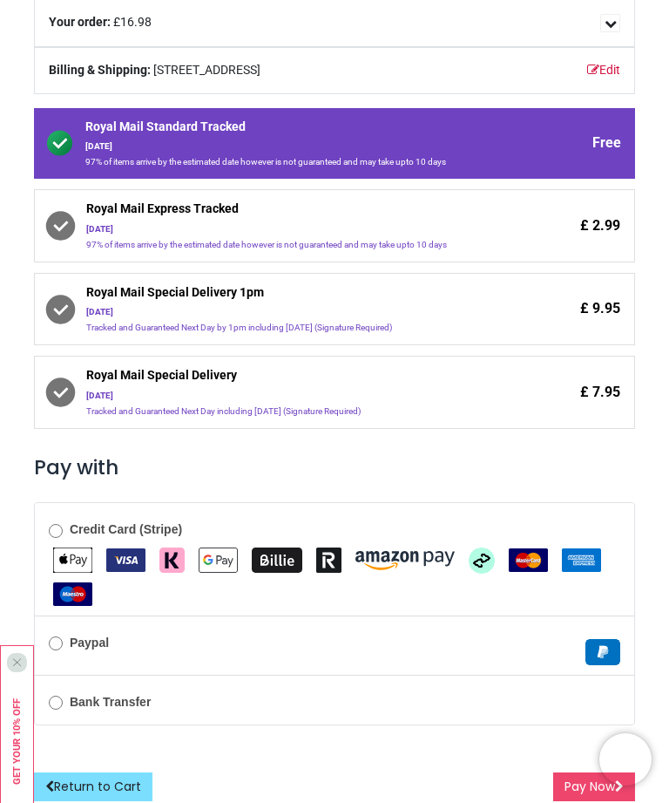
click at [572, 780] on button "Pay Now" at bounding box center [594, 787] width 82 height 30
